Goal: Information Seeking & Learning: Learn about a topic

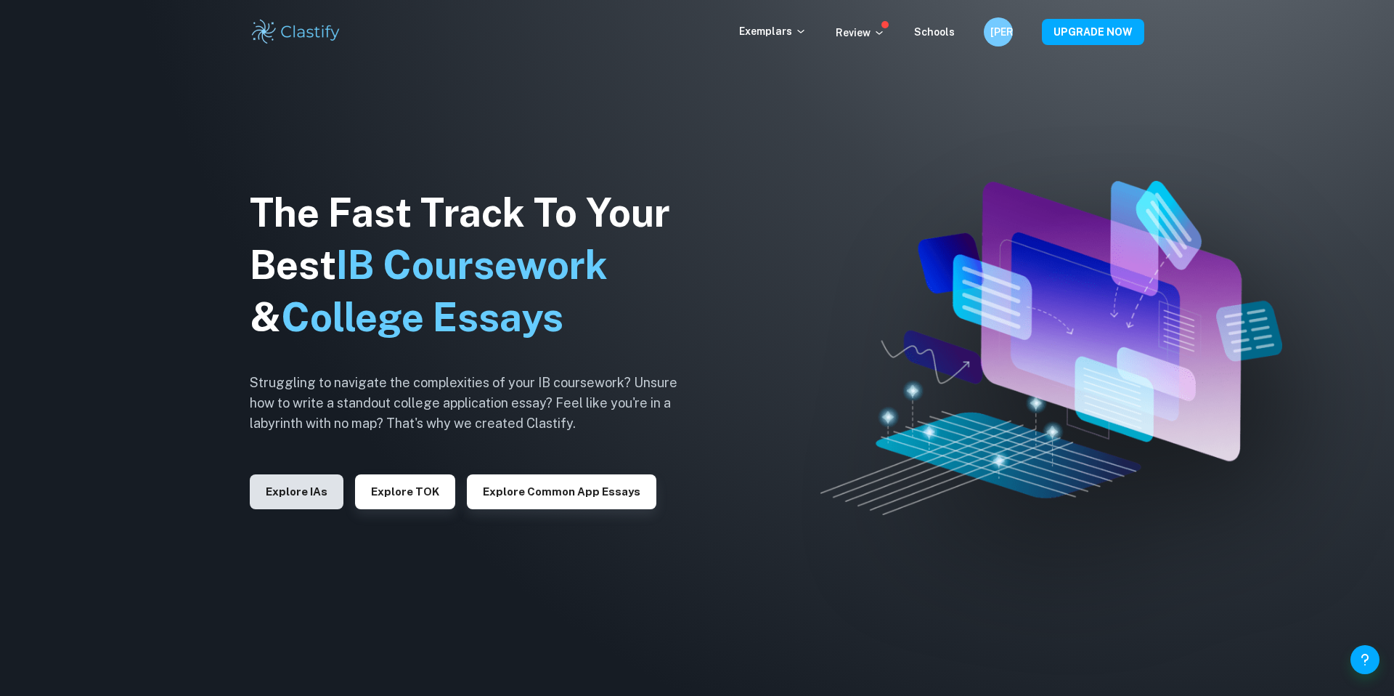
click at [306, 497] on button "Explore IAs" at bounding box center [297, 491] width 94 height 35
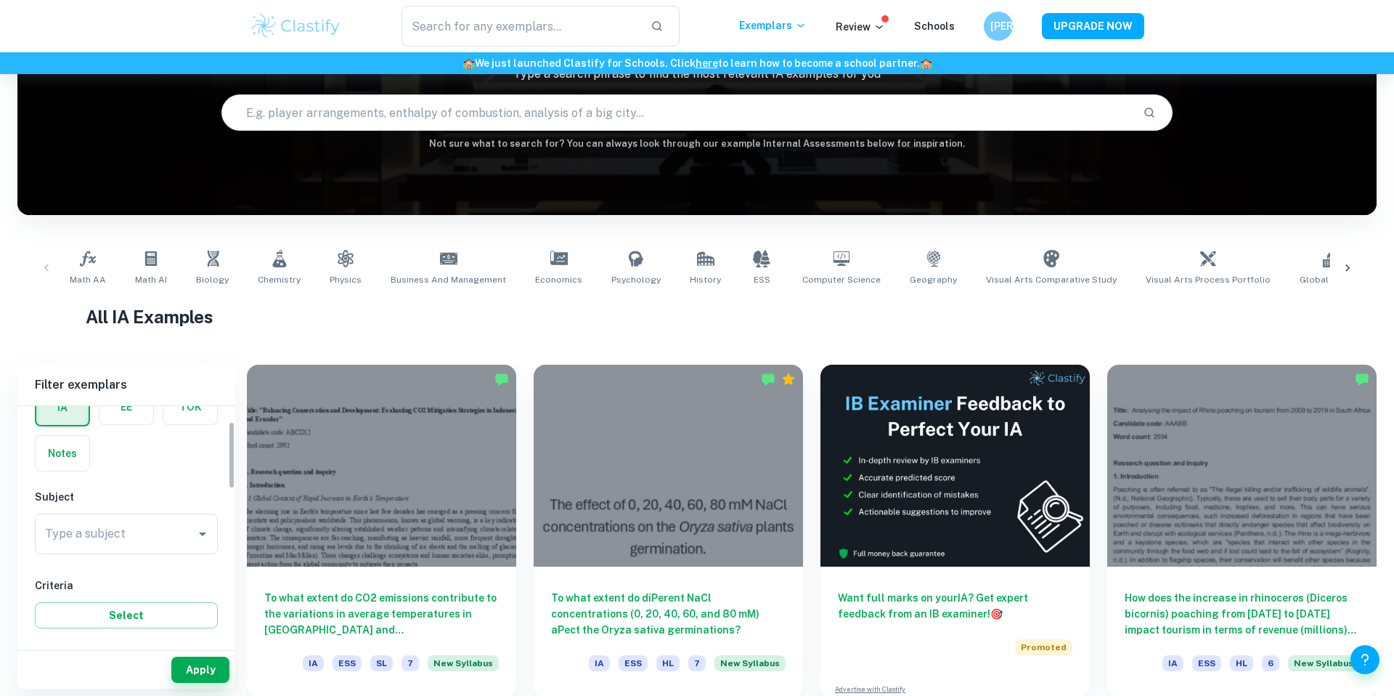
scroll to position [166, 0]
click at [144, 455] on input "Type a subject" at bounding box center [115, 453] width 148 height 28
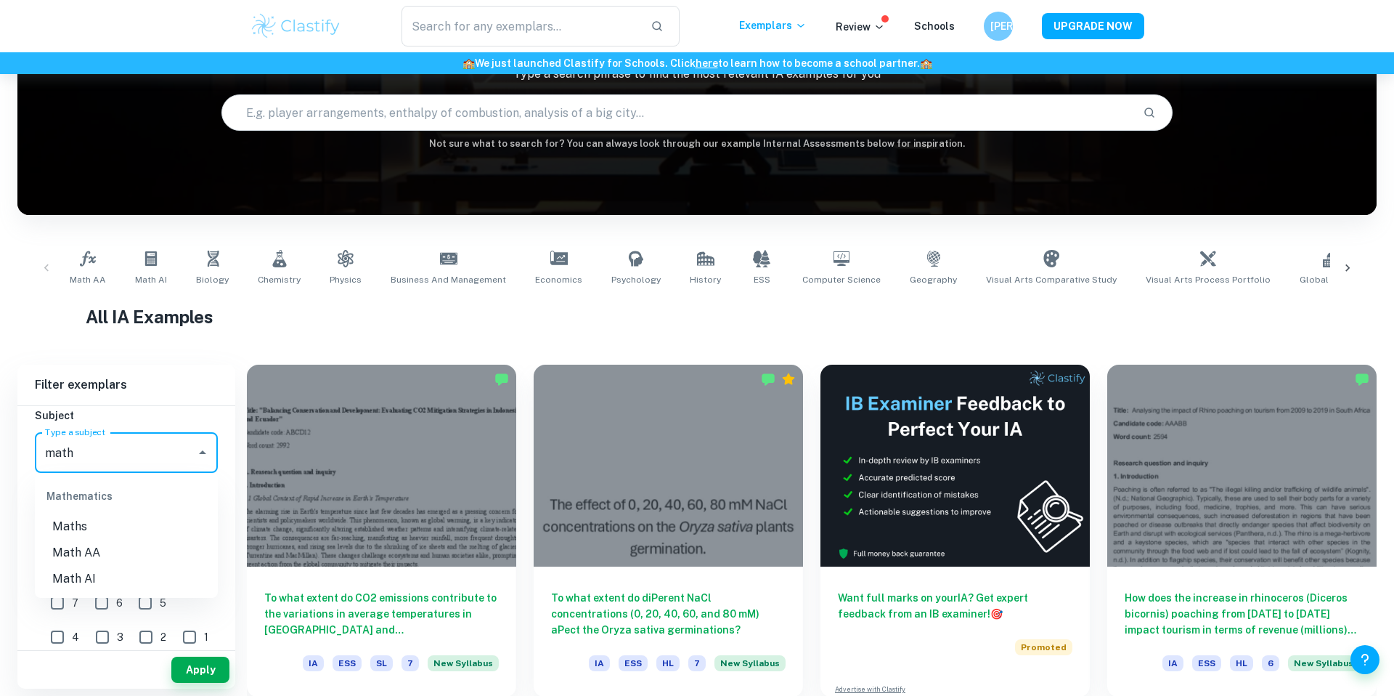
click at [99, 573] on li "Math AI" at bounding box center [126, 579] width 183 height 26
type input "Math AI"
click at [73, 598] on span "7" at bounding box center [75, 603] width 7 height 16
click at [72, 598] on input "7" at bounding box center [57, 602] width 29 height 29
checkbox input "true"
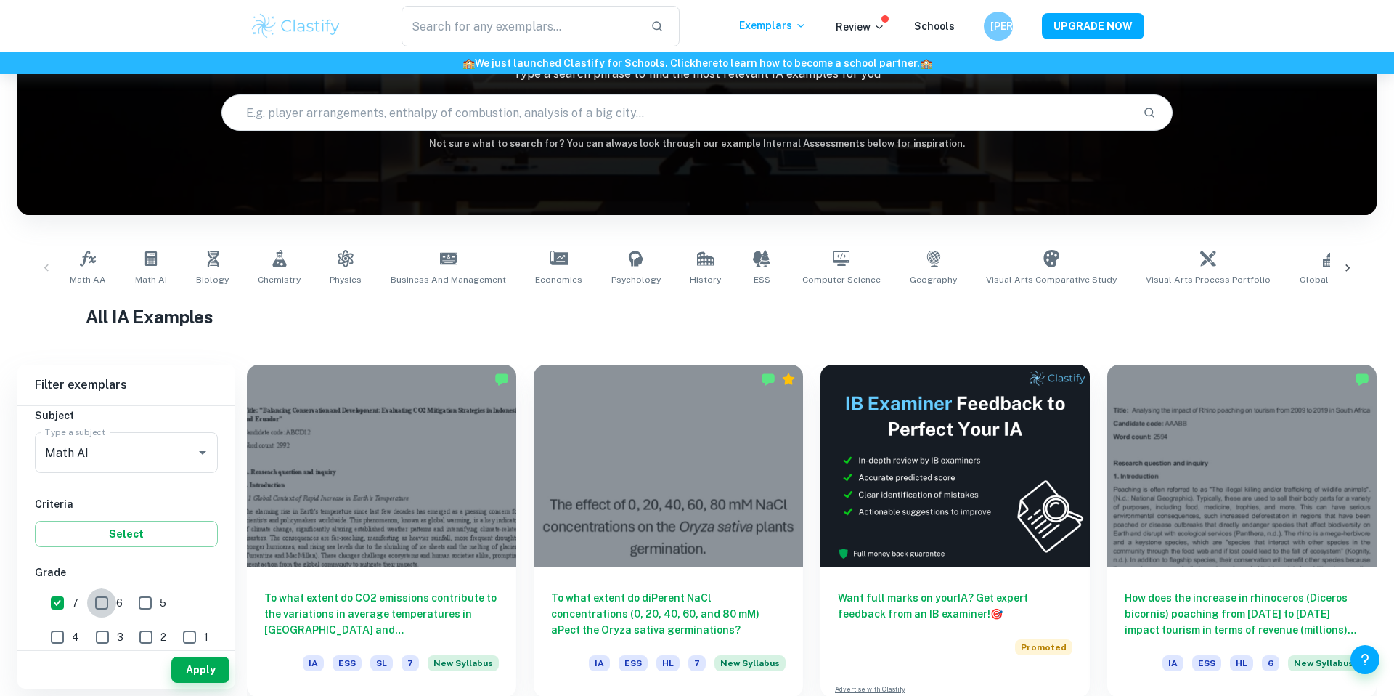
click at [106, 609] on input "6" at bounding box center [101, 602] width 29 height 29
checkbox input "true"
click at [174, 649] on div "Apply" at bounding box center [126, 666] width 218 height 44
click at [195, 667] on button "Apply" at bounding box center [200, 670] width 58 height 26
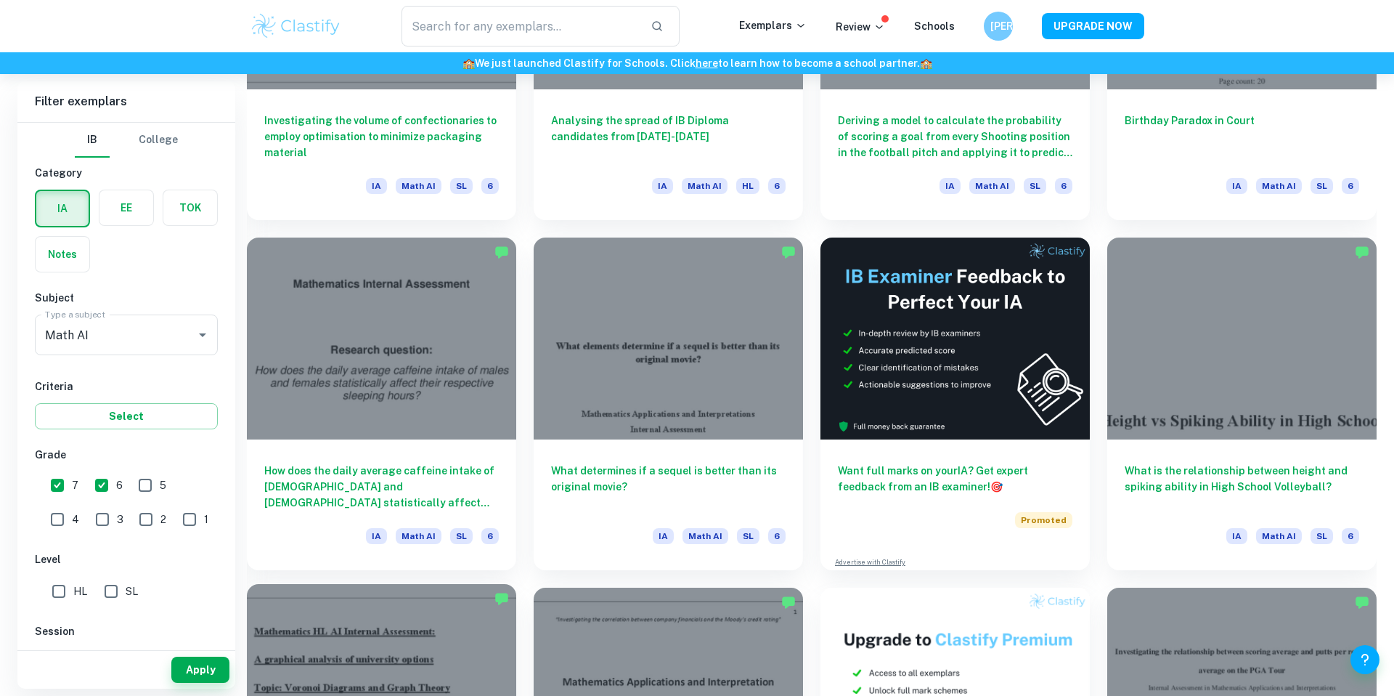
scroll to position [1654, 0]
